Goal: Communication & Community: Answer question/provide support

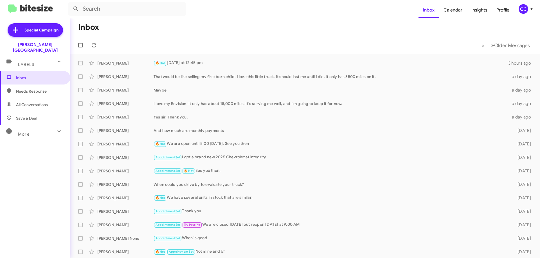
click at [36, 91] on span "Needs Response" at bounding box center [35, 91] width 70 height 13
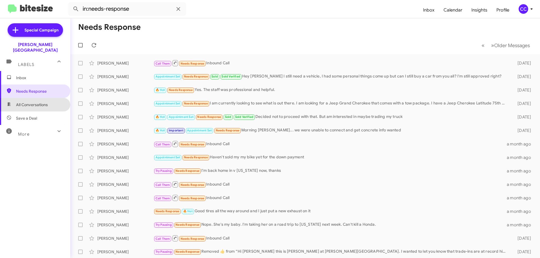
click at [37, 102] on span "All Conversations" at bounding box center [32, 105] width 32 height 6
type input "in:all-conversations"
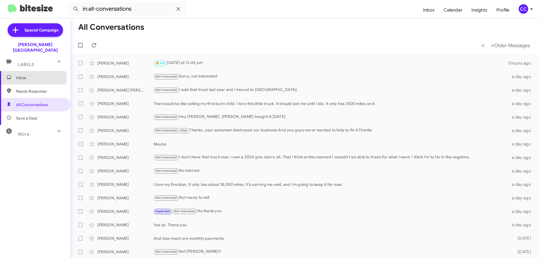
click at [19, 75] on span "Inbox" at bounding box center [40, 78] width 48 height 6
